Goal: Find specific page/section: Find specific page/section

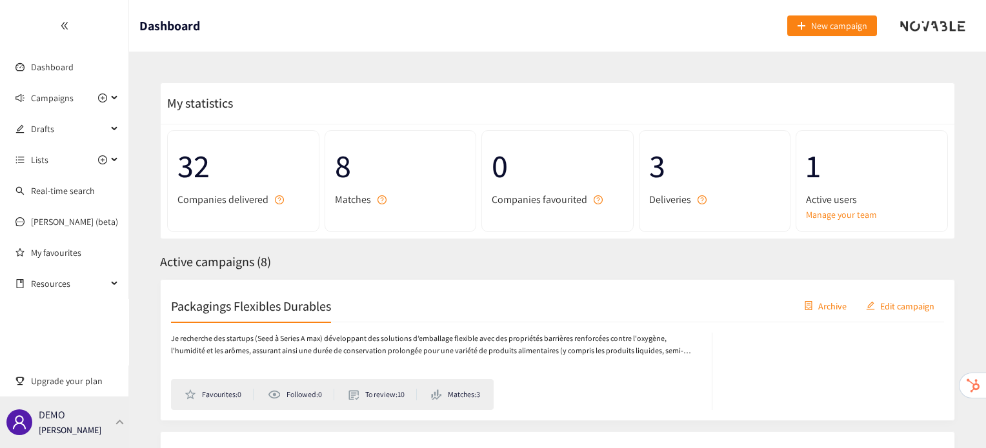
click at [120, 425] on div at bounding box center [120, 422] width 12 height 6
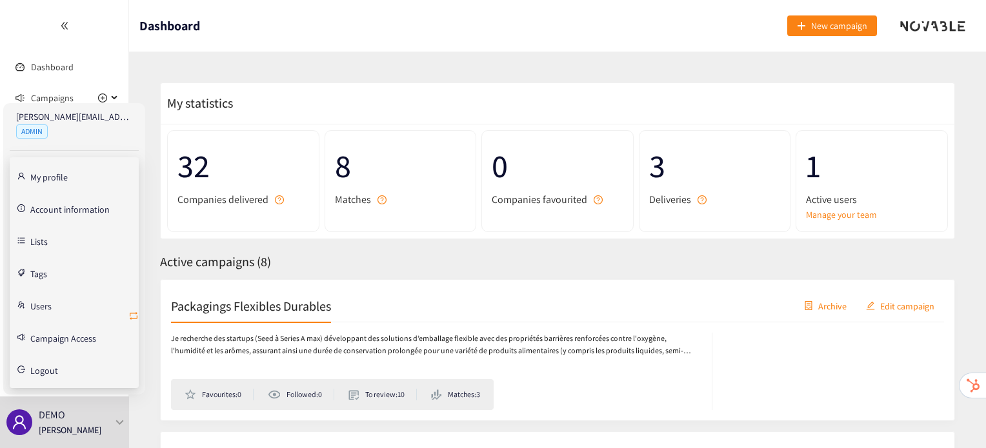
click at [132, 312] on icon "retweet" at bounding box center [133, 316] width 10 height 10
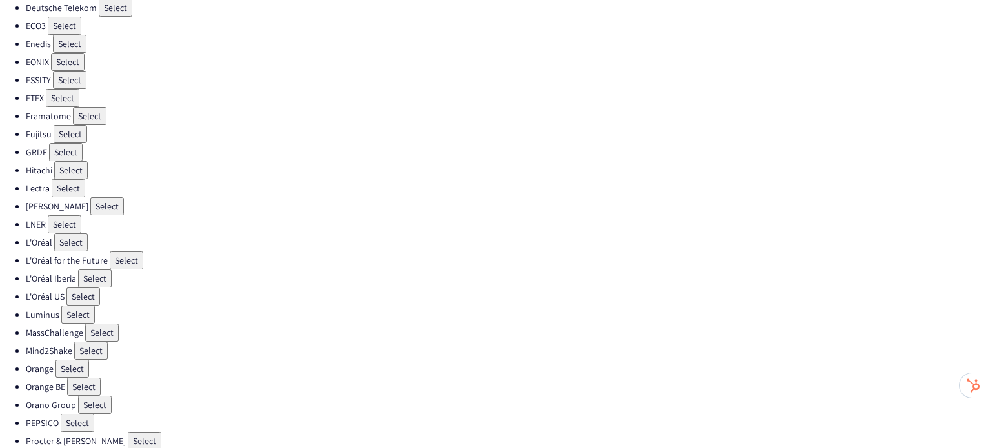
scroll to position [258, 0]
click at [97, 396] on button "Select" at bounding box center [95, 405] width 34 height 18
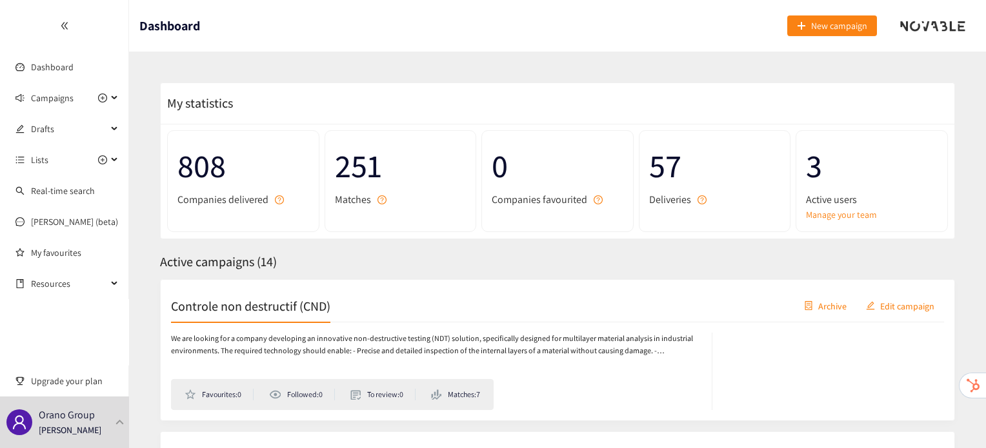
click at [245, 319] on div "Controle non destructif (CND) Archive Edit campaign" at bounding box center [557, 306] width 773 height 32
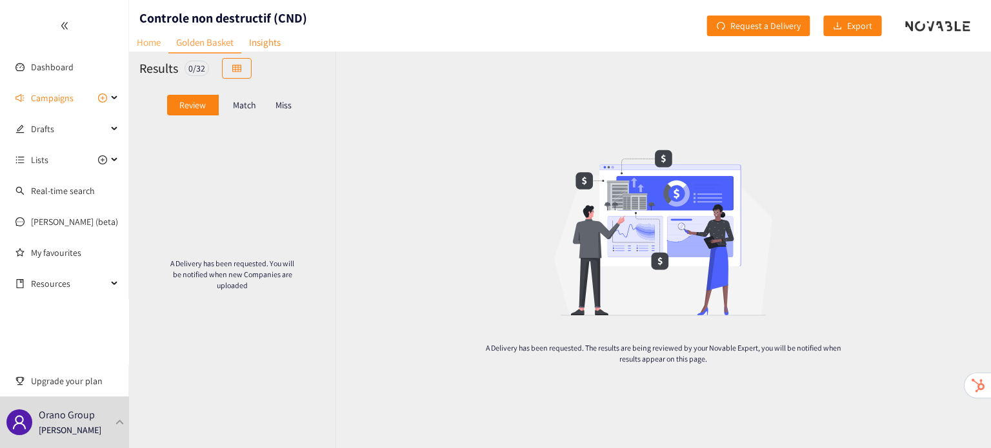
click at [149, 38] on link "Home" at bounding box center [148, 42] width 39 height 20
